Goal: Information Seeking & Learning: Learn about a topic

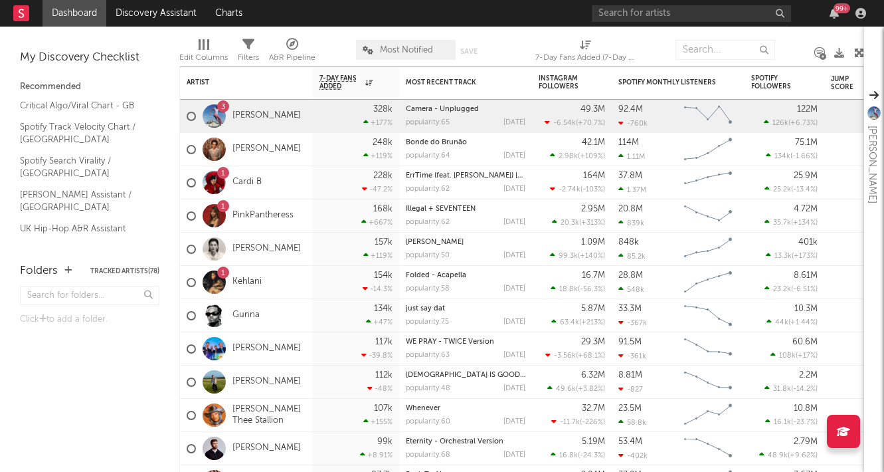
click at [836, 10] on div "99 +" at bounding box center [842, 8] width 17 height 10
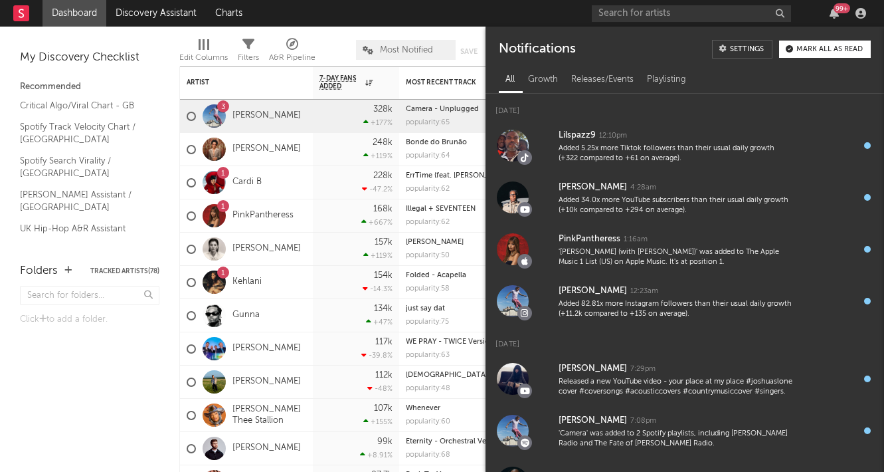
click at [836, 10] on div "99 +" at bounding box center [842, 8] width 17 height 10
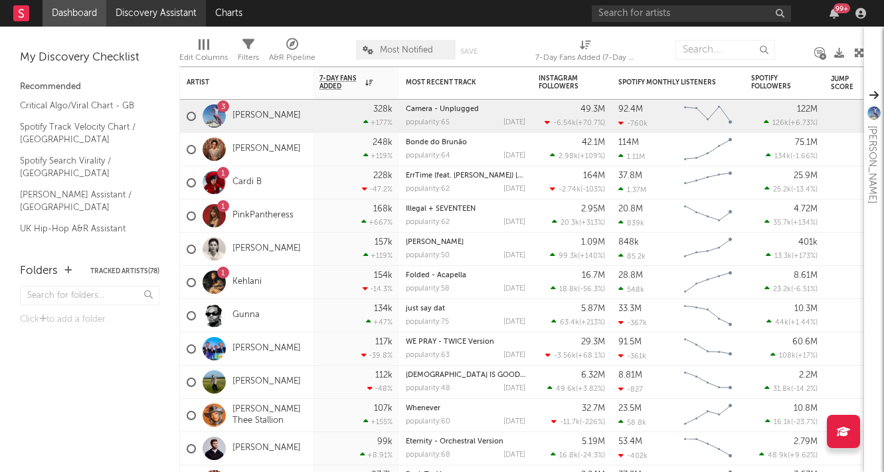
click at [137, 13] on link "Discovery Assistant" at bounding box center [156, 13] width 100 height 27
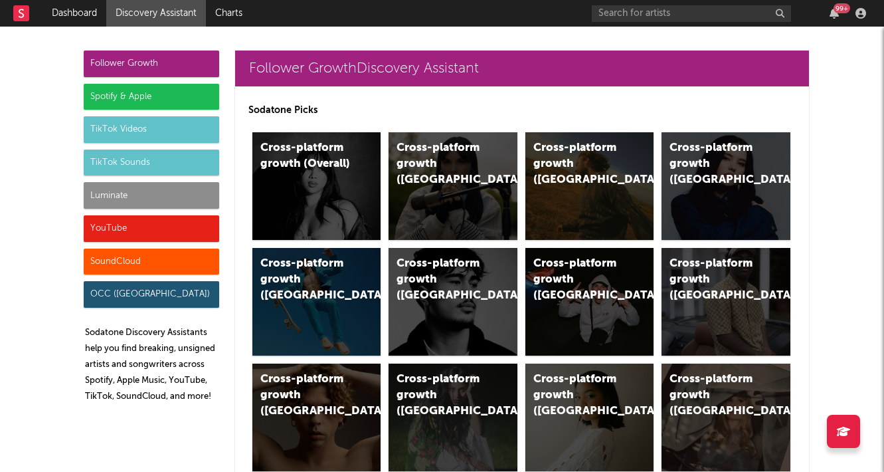
click at [192, 95] on div "Spotify & Apple" at bounding box center [152, 97] width 136 height 27
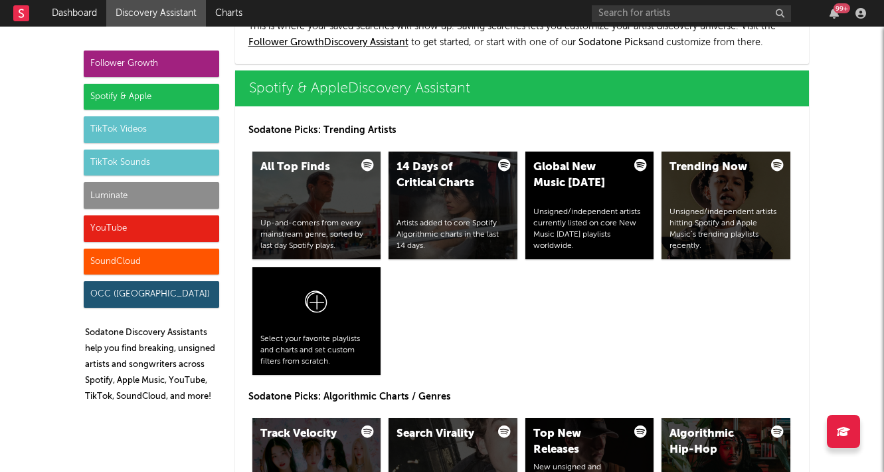
scroll to position [1328, 0]
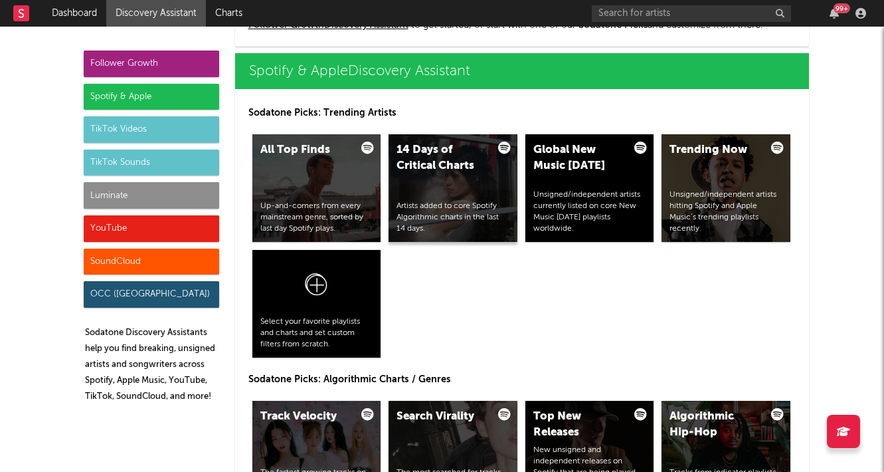
click at [403, 175] on div "14 Days of Critical Charts Artists added to core Spotify Algorithmic charts in …" at bounding box center [453, 188] width 129 height 108
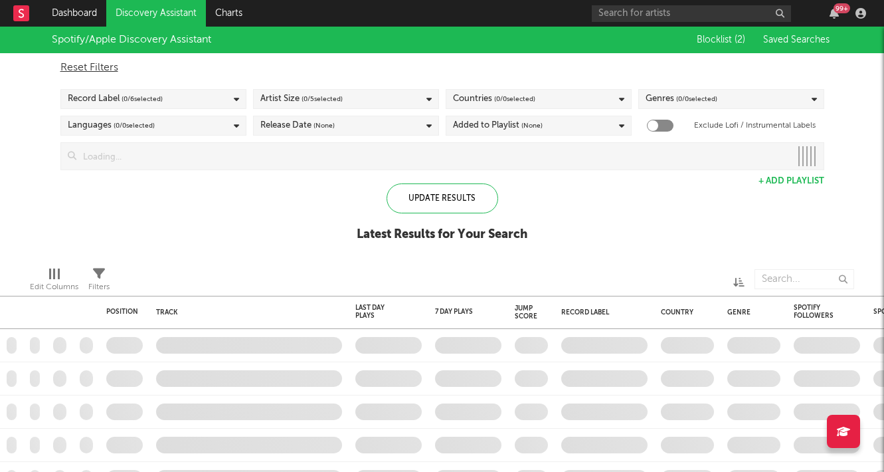
click at [298, 102] on div "Artist Size ( 0 / 5 selected)" at bounding box center [301, 99] width 82 height 16
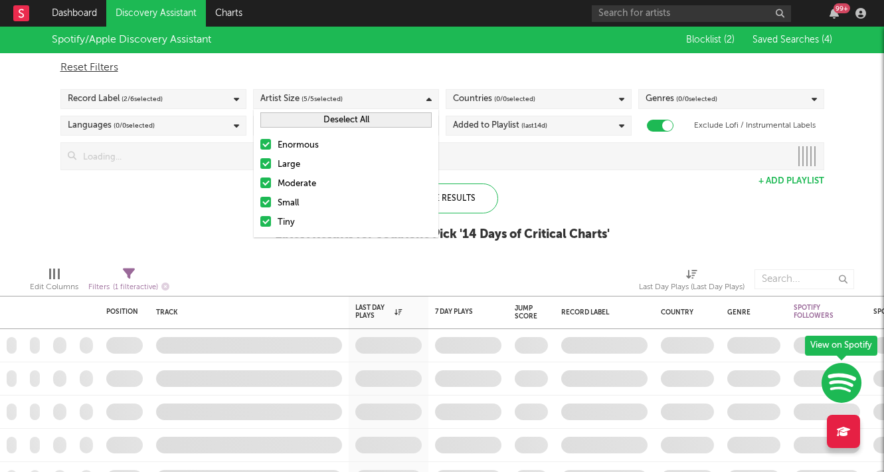
click at [266, 140] on div at bounding box center [265, 144] width 11 height 11
click at [260, 140] on input "Enormous" at bounding box center [260, 146] width 0 height 16
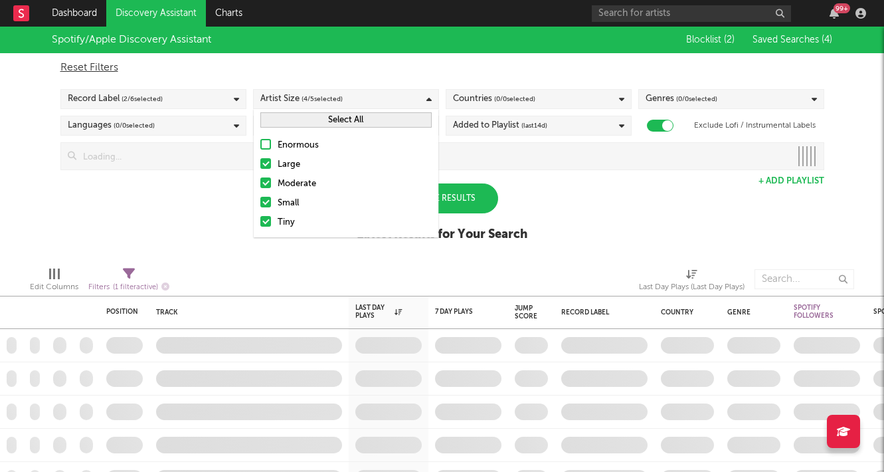
click at [197, 209] on div "Spotify/Apple Discovery Assistant Blocklist ( 2 ) Saved Searches ( 4 ) Reset Fi…" at bounding box center [442, 141] width 884 height 229
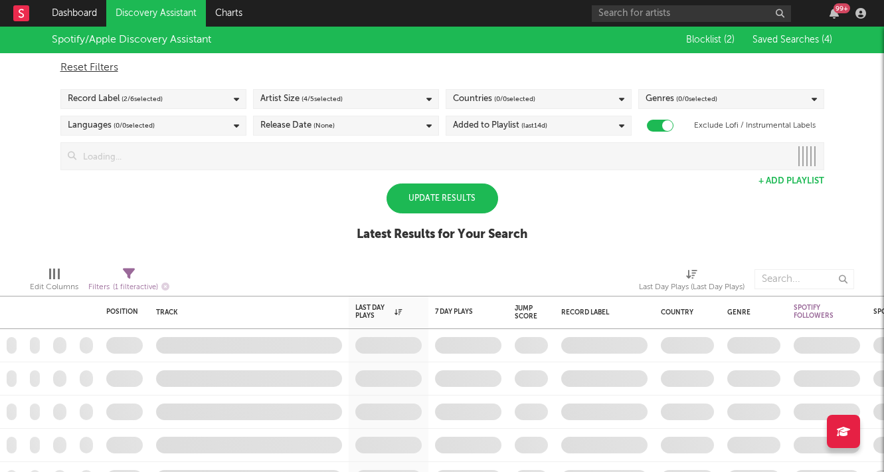
click at [576, 96] on div "Countries ( 0 / 0 selected)" at bounding box center [539, 99] width 186 height 20
click at [539, 100] on div "Countries ( 0 / 0 selected)" at bounding box center [539, 99] width 186 height 20
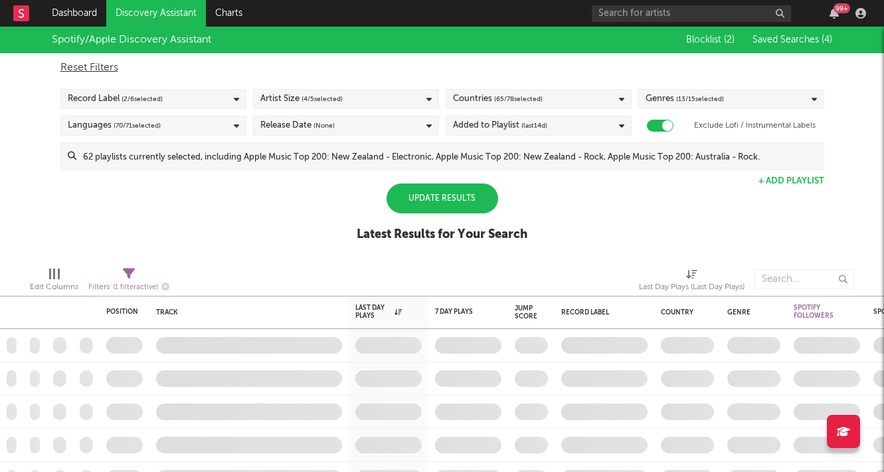
click at [522, 94] on span "( 65 / 78 selected)" at bounding box center [518, 99] width 48 height 16
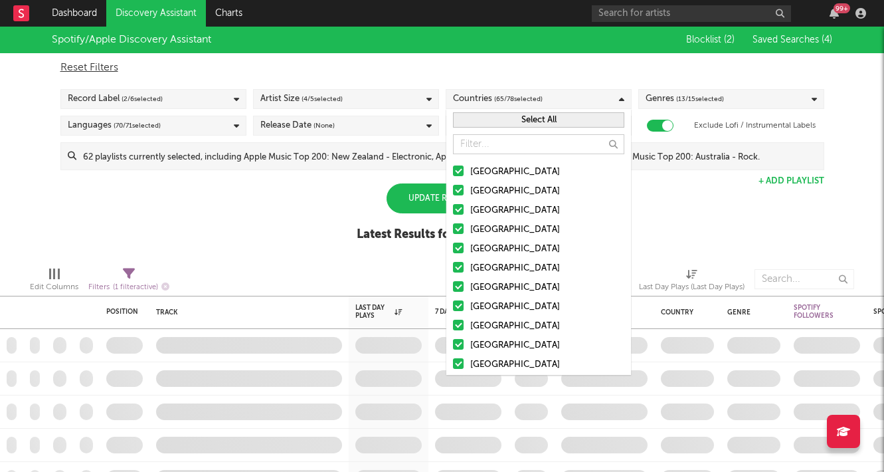
click at [503, 118] on button "Select All" at bounding box center [538, 119] width 171 height 15
click at [503, 118] on button "Deselect All" at bounding box center [538, 119] width 171 height 15
click at [459, 175] on div at bounding box center [458, 170] width 11 height 11
click at [453, 175] on input "[GEOGRAPHIC_DATA]" at bounding box center [453, 172] width 0 height 16
click at [459, 187] on div at bounding box center [458, 190] width 11 height 11
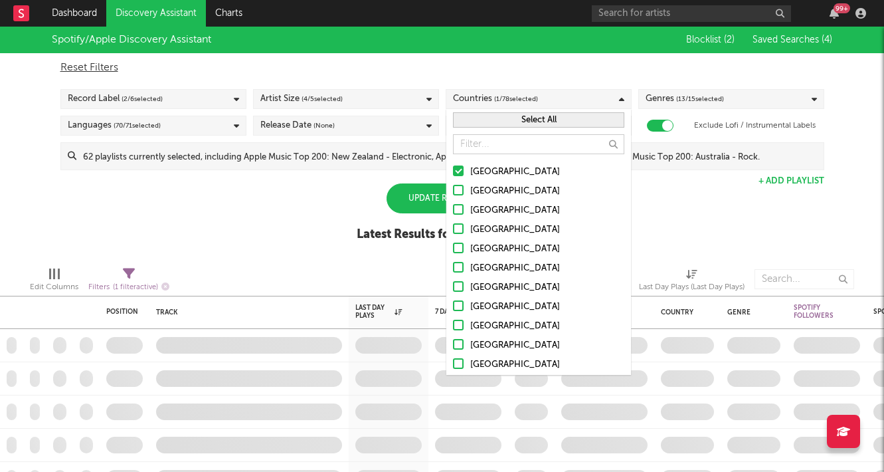
click at [453, 187] on input "[GEOGRAPHIC_DATA]" at bounding box center [453, 191] width 0 height 16
click at [459, 203] on label "[GEOGRAPHIC_DATA]" at bounding box center [538, 211] width 171 height 16
click at [453, 203] on input "[GEOGRAPHIC_DATA]" at bounding box center [453, 211] width 0 height 16
click at [460, 225] on div at bounding box center [458, 228] width 11 height 11
click at [453, 225] on input "[GEOGRAPHIC_DATA]" at bounding box center [453, 230] width 0 height 16
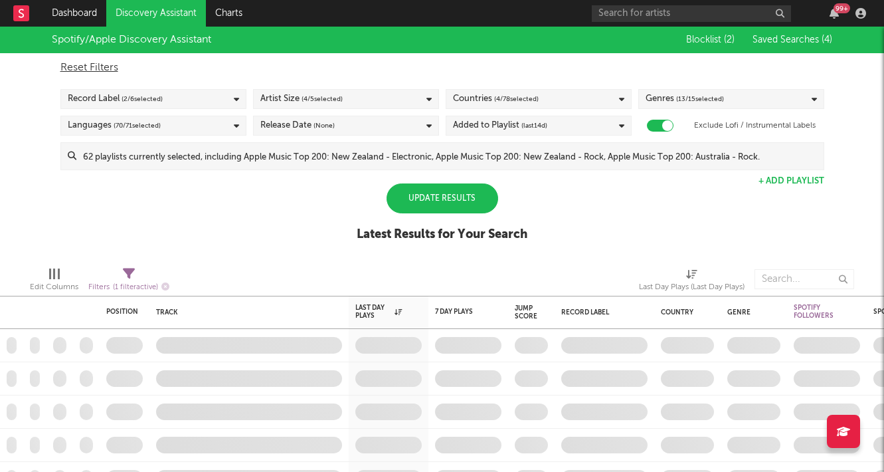
click at [555, 60] on div "Reset Filters" at bounding box center [442, 68] width 764 height 16
checkbox input "false"
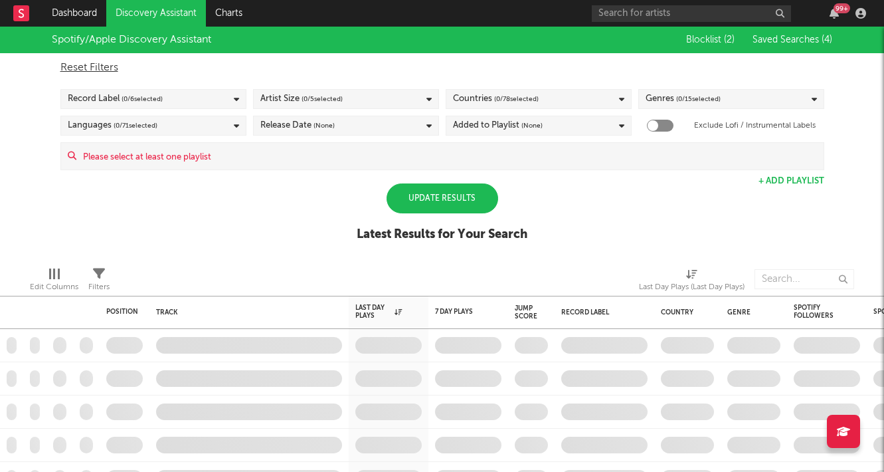
click at [488, 95] on div "Countries ( 0 / 78 selected)" at bounding box center [496, 99] width 86 height 16
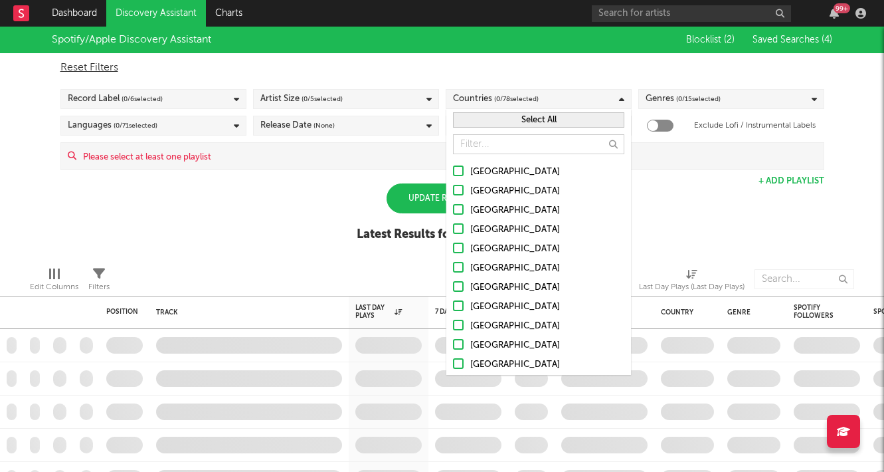
click at [455, 169] on div at bounding box center [458, 170] width 11 height 11
click at [453, 169] on input "[GEOGRAPHIC_DATA]" at bounding box center [453, 172] width 0 height 16
click at [455, 186] on div at bounding box center [458, 190] width 11 height 11
click at [453, 186] on input "[GEOGRAPHIC_DATA]" at bounding box center [453, 191] width 0 height 16
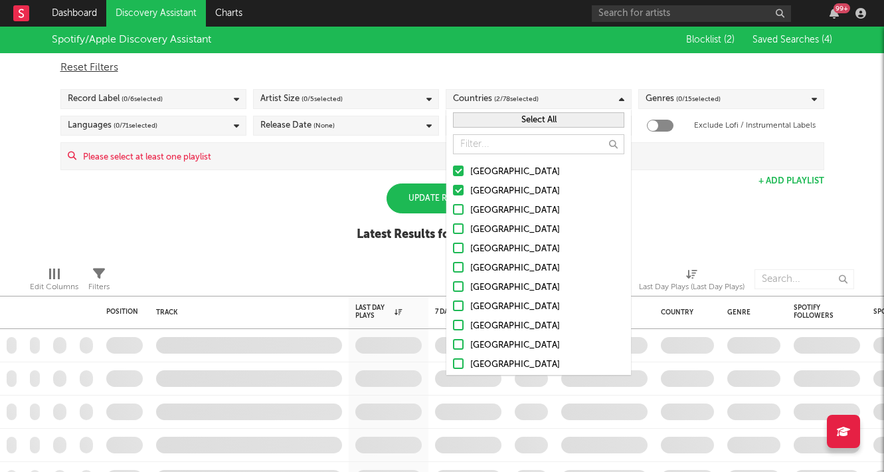
click at [456, 215] on label "[GEOGRAPHIC_DATA]" at bounding box center [538, 211] width 171 height 16
click at [453, 215] on input "[GEOGRAPHIC_DATA]" at bounding box center [453, 211] width 0 height 16
click at [456, 237] on label "[GEOGRAPHIC_DATA]" at bounding box center [538, 230] width 171 height 16
click at [453, 237] on input "[GEOGRAPHIC_DATA]" at bounding box center [453, 230] width 0 height 16
click at [342, 223] on div "Spotify/Apple Discovery Assistant Blocklist ( 2 ) Saved Searches ( 4 ) Reset Fi…" at bounding box center [442, 141] width 884 height 229
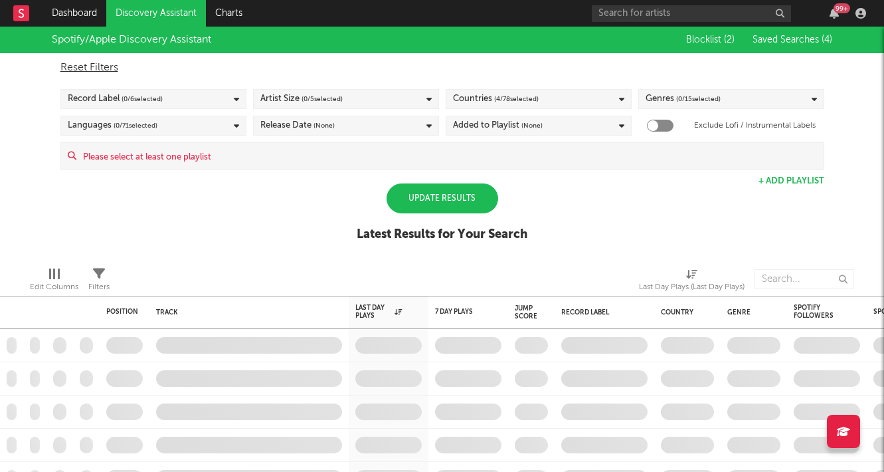
click at [364, 104] on div "Artist Size ( 0 / 5 selected)" at bounding box center [346, 99] width 186 height 20
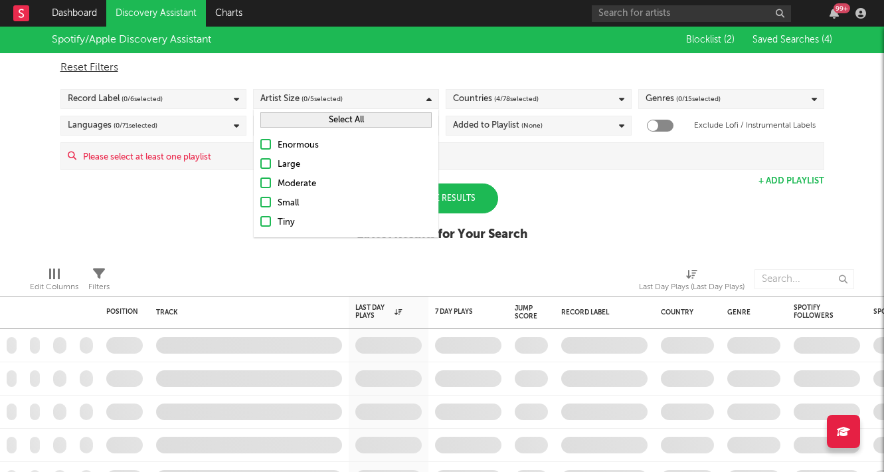
click at [288, 165] on div "Large" at bounding box center [355, 165] width 154 height 16
click at [260, 165] on input "Large" at bounding box center [260, 165] width 0 height 16
click at [287, 185] on div "Moderate" at bounding box center [355, 184] width 154 height 16
click at [260, 185] on input "Moderate" at bounding box center [260, 184] width 0 height 16
click at [284, 202] on div "Small" at bounding box center [355, 203] width 154 height 16
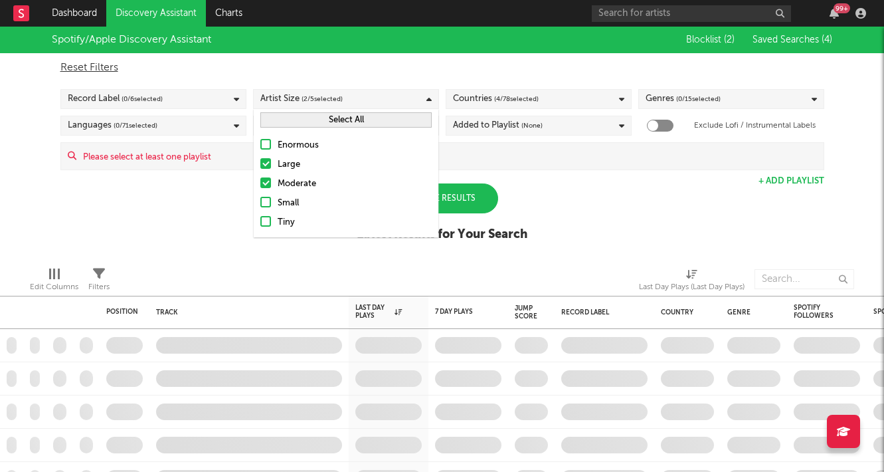
click at [260, 202] on input "Small" at bounding box center [260, 203] width 0 height 16
click at [284, 218] on div "Tiny" at bounding box center [355, 223] width 154 height 16
click at [260, 218] on input "Tiny" at bounding box center [260, 223] width 0 height 16
click at [183, 220] on div "Spotify/Apple Discovery Assistant Blocklist ( 2 ) Saved Searches ( 4 ) Reset Fi…" at bounding box center [442, 141] width 884 height 229
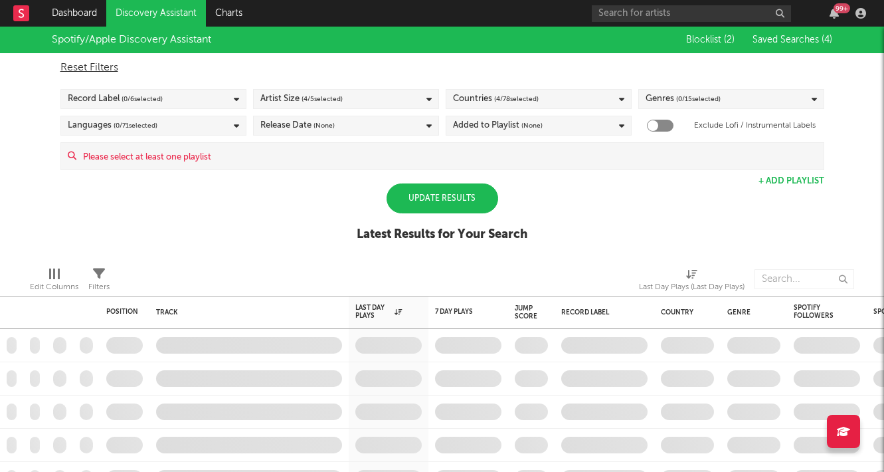
click at [215, 88] on div "Reset Filters Record Label ( 0 / 6 selected) Artist Size ( 4 / 5 selected) Coun…" at bounding box center [442, 111] width 777 height 117
click at [214, 100] on div "Record Label ( 0 / 6 selected)" at bounding box center [153, 99] width 186 height 20
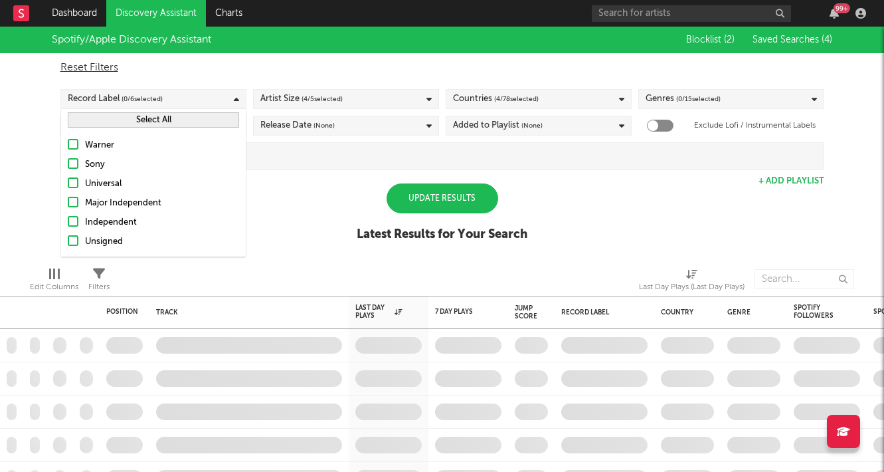
click at [89, 201] on div "Major Independent" at bounding box center [162, 203] width 154 height 16
click at [68, 201] on input "Major Independent" at bounding box center [68, 203] width 0 height 16
click at [88, 201] on div "Major Independent" at bounding box center [162, 203] width 154 height 16
click at [68, 201] on input "Major Independent" at bounding box center [68, 203] width 0 height 16
click at [88, 201] on div "Major Independent" at bounding box center [162, 203] width 154 height 16
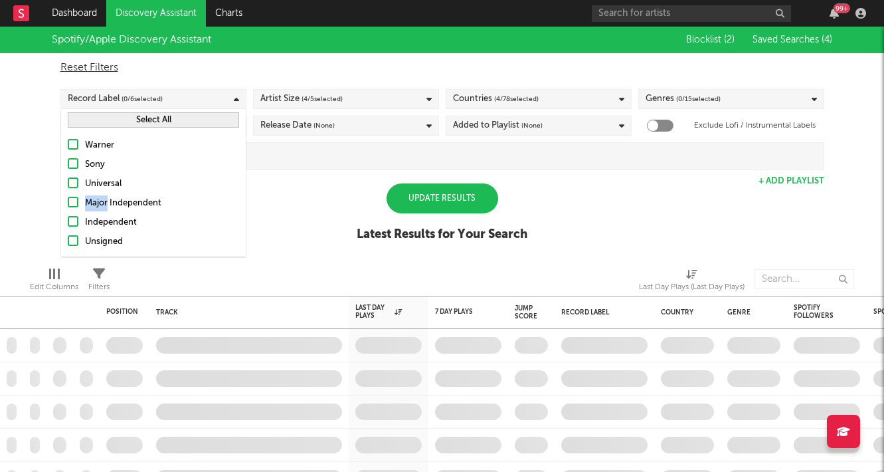
click at [68, 201] on input "Major Independent" at bounding box center [68, 203] width 0 height 16
click at [90, 220] on div "Independent" at bounding box center [162, 223] width 154 height 16
click at [68, 220] on input "Independent" at bounding box center [68, 223] width 0 height 16
click at [90, 240] on div "Unsigned" at bounding box center [162, 242] width 154 height 16
click at [68, 240] on input "Unsigned" at bounding box center [68, 242] width 0 height 16
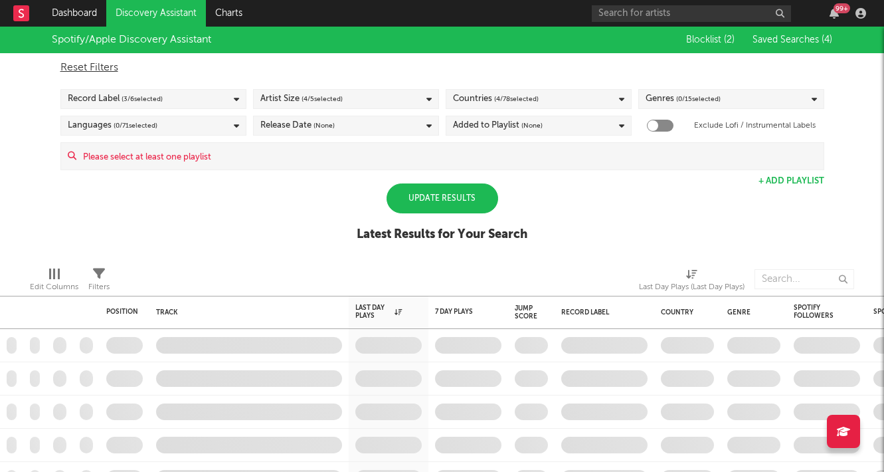
click at [274, 181] on div "Spotify/Apple Discovery Assistant Blocklist ( 2 ) Saved Searches ( 4 ) Reset Fi…" at bounding box center [442, 141] width 884 height 229
click at [237, 122] on icon at bounding box center [236, 126] width 5 height 9
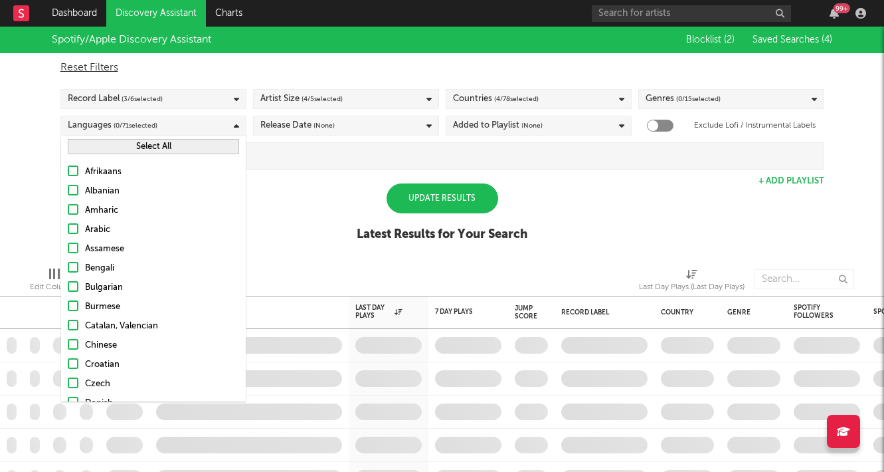
scroll to position [13, 0]
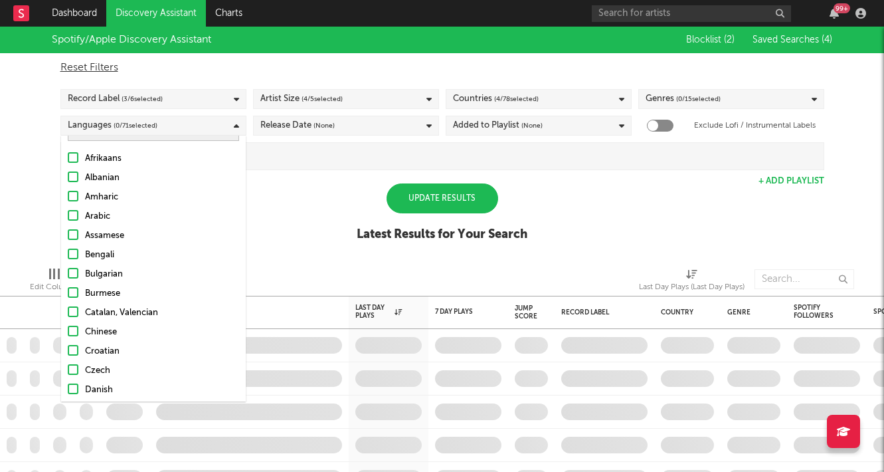
click at [300, 196] on div "Spotify/Apple Discovery Assistant Blocklist ( 2 ) Saved Searches ( 4 ) Reset Fi…" at bounding box center [442, 141] width 884 height 229
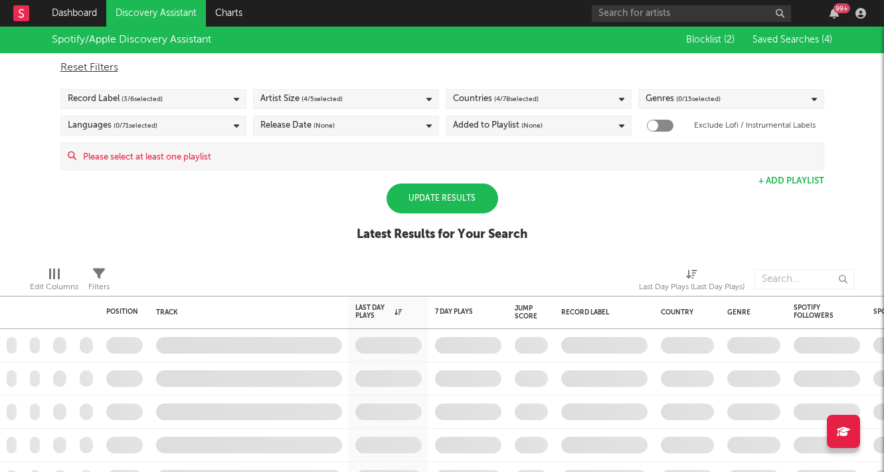
click at [415, 202] on div "Update Results" at bounding box center [443, 198] width 112 height 30
click at [401, 193] on div "Update Results" at bounding box center [443, 198] width 112 height 30
click at [252, 239] on div "Spotify/Apple Discovery Assistant Blocklist ( 2 ) Saved Searches ( 4 ) Reset Fi…" at bounding box center [442, 141] width 884 height 229
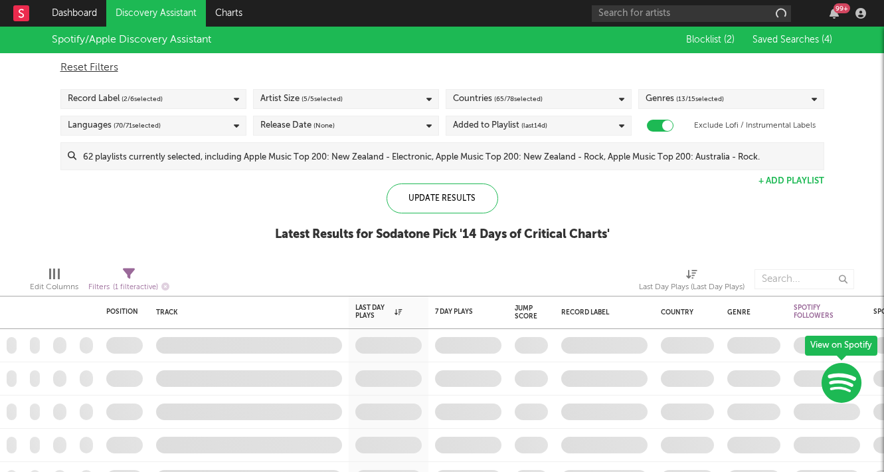
checkbox input "true"
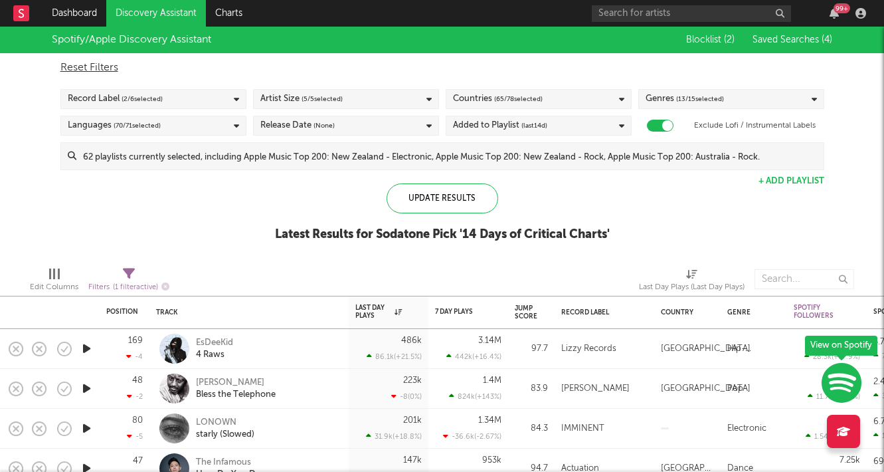
click at [326, 104] on span "( 5 / 5 selected)" at bounding box center [322, 99] width 41 height 16
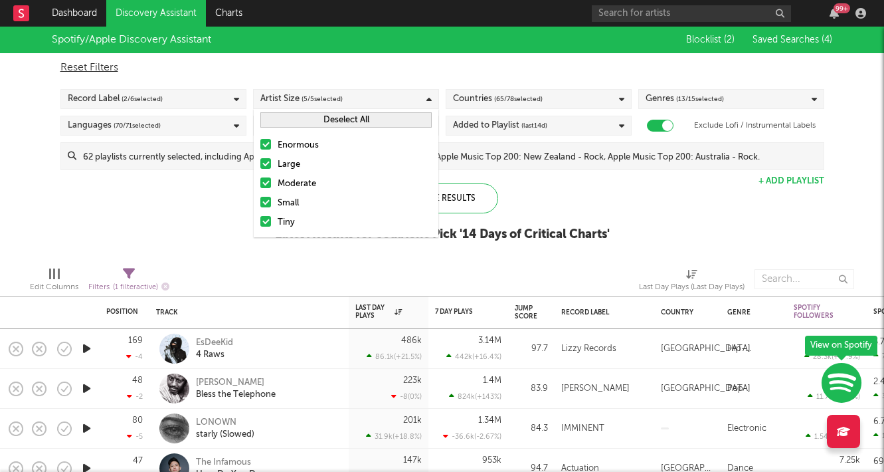
click at [292, 143] on div "Enormous" at bounding box center [355, 146] width 154 height 16
click at [260, 143] on input "Enormous" at bounding box center [260, 146] width 0 height 16
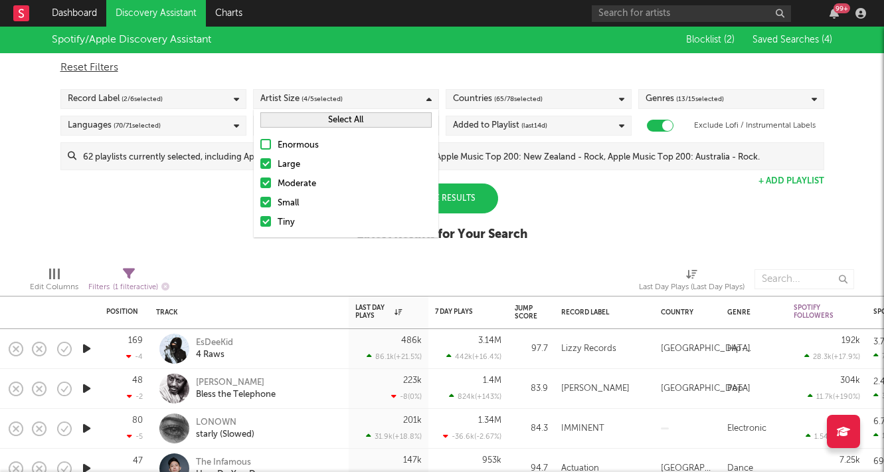
click at [177, 258] on div "Edit Columns Filters ( 1 filter active) Last Day Plays (Last Day Plays)" at bounding box center [442, 276] width 884 height 40
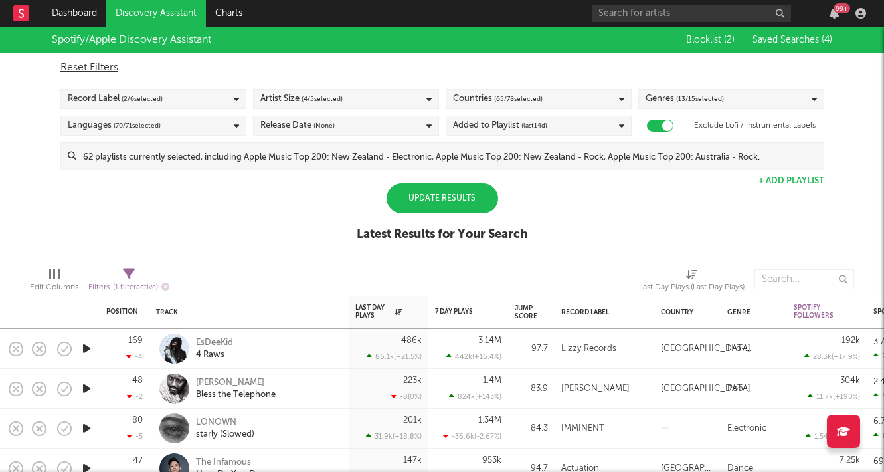
click at [543, 104] on span "( 65 / 78 selected)" at bounding box center [518, 99] width 48 height 16
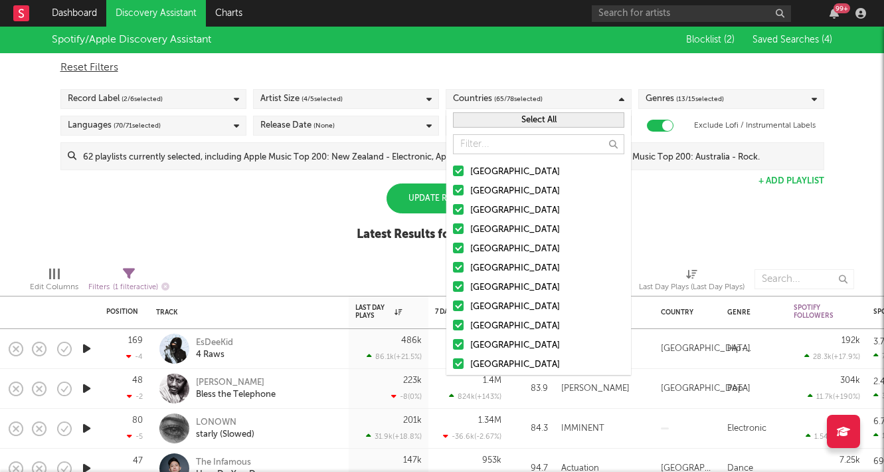
click at [496, 118] on button "Select All" at bounding box center [538, 119] width 171 height 15
click at [496, 118] on button "Deselect All" at bounding box center [538, 119] width 171 height 15
click at [460, 174] on div at bounding box center [458, 170] width 11 height 11
click at [453, 174] on input "[GEOGRAPHIC_DATA]" at bounding box center [453, 172] width 0 height 16
click at [460, 187] on div at bounding box center [458, 190] width 11 height 11
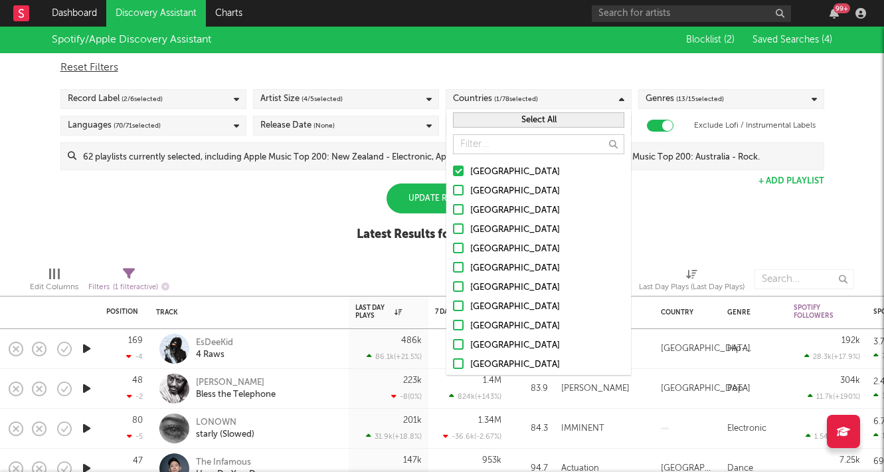
click at [453, 187] on input "[GEOGRAPHIC_DATA]" at bounding box center [453, 191] width 0 height 16
click at [458, 216] on label "[GEOGRAPHIC_DATA]" at bounding box center [538, 211] width 171 height 16
click at [453, 216] on input "[GEOGRAPHIC_DATA]" at bounding box center [453, 211] width 0 height 16
click at [458, 227] on div at bounding box center [458, 228] width 11 height 11
click at [453, 227] on input "[GEOGRAPHIC_DATA]" at bounding box center [453, 230] width 0 height 16
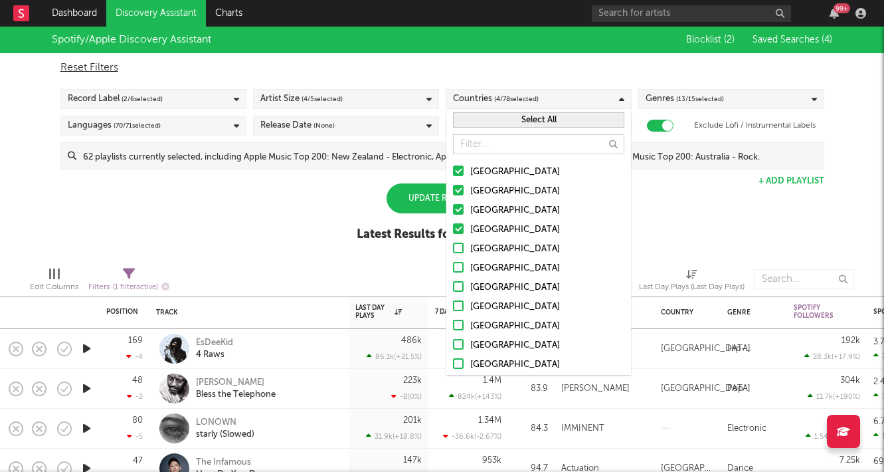
click at [315, 215] on div "Spotify/Apple Discovery Assistant Blocklist ( 2 ) Saved Searches ( 4 ) Reset Fi…" at bounding box center [442, 141] width 884 height 229
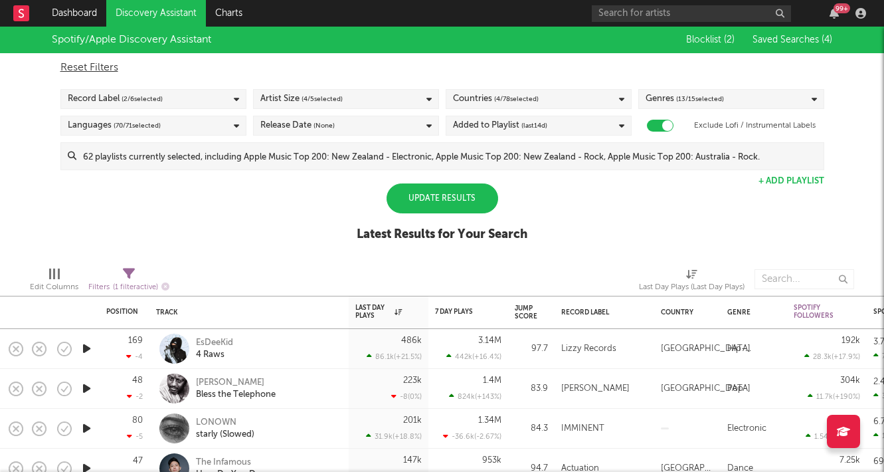
click at [440, 213] on div "Update Results" at bounding box center [443, 198] width 112 height 30
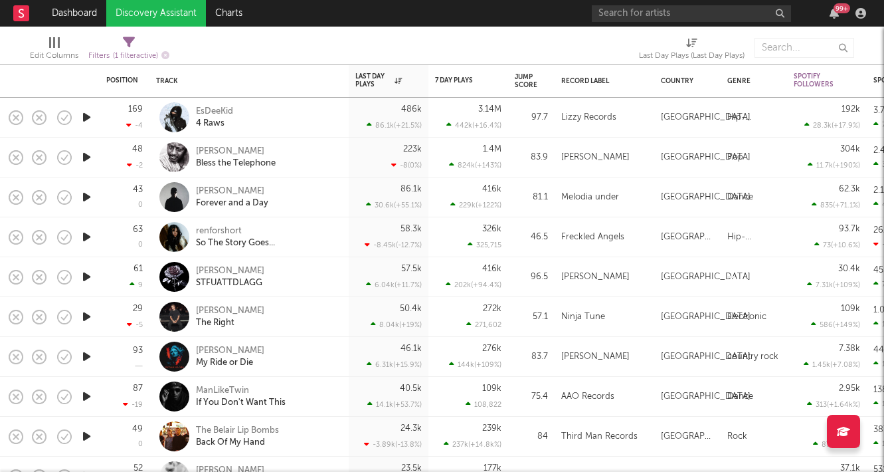
click at [90, 274] on icon "button" at bounding box center [87, 276] width 14 height 17
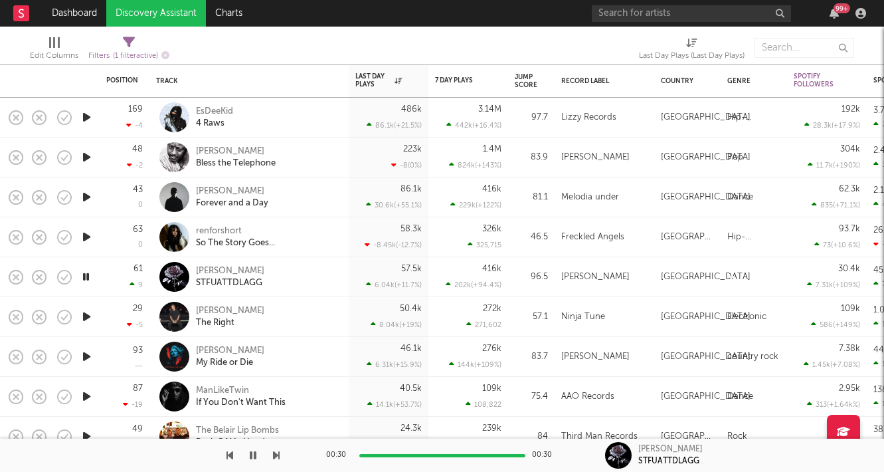
click at [90, 159] on icon "button" at bounding box center [87, 157] width 14 height 17
click at [84, 193] on icon "button" at bounding box center [87, 197] width 14 height 17
click at [88, 276] on icon "button" at bounding box center [87, 276] width 14 height 17
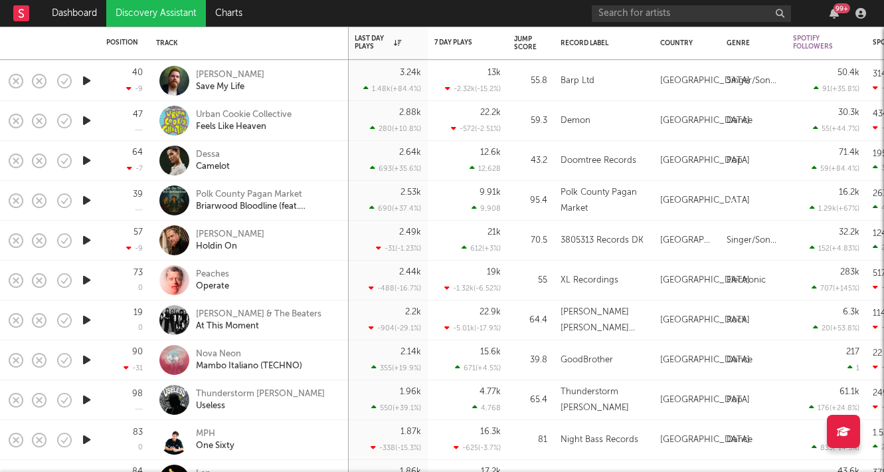
click at [87, 240] on icon "button" at bounding box center [87, 240] width 14 height 17
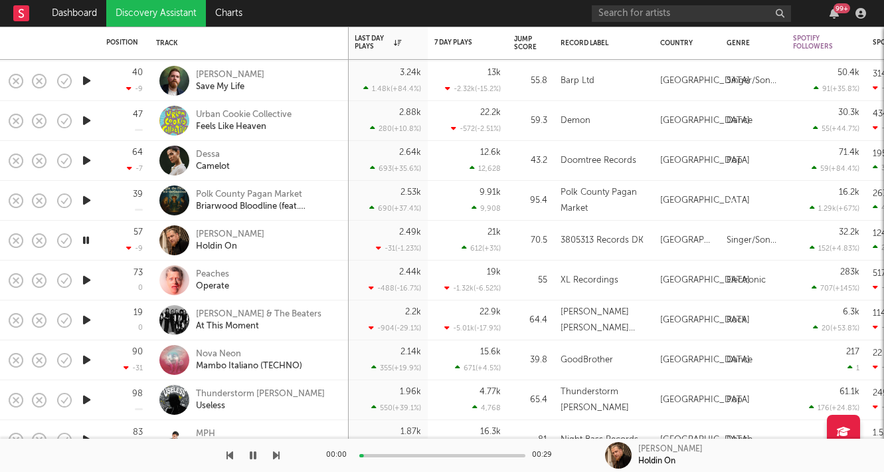
click at [88, 241] on icon "button" at bounding box center [86, 240] width 13 height 17
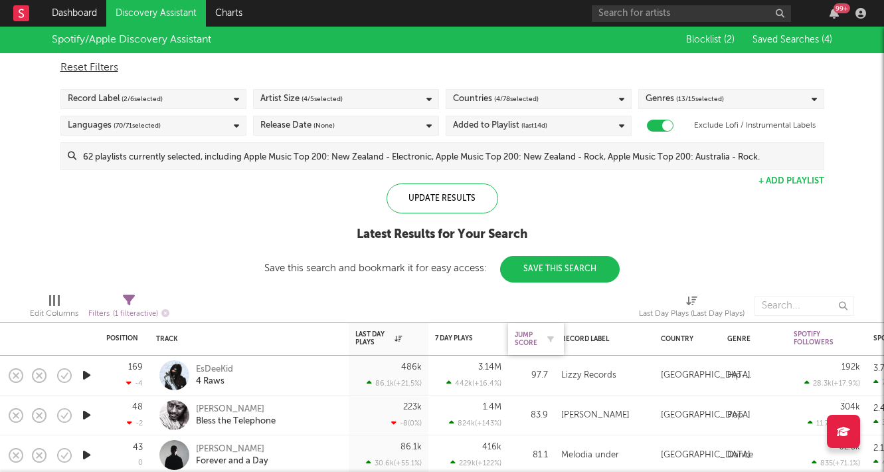
click at [529, 338] on div "Jump Score" at bounding box center [526, 339] width 23 height 16
